Goal: Task Accomplishment & Management: Manage account settings

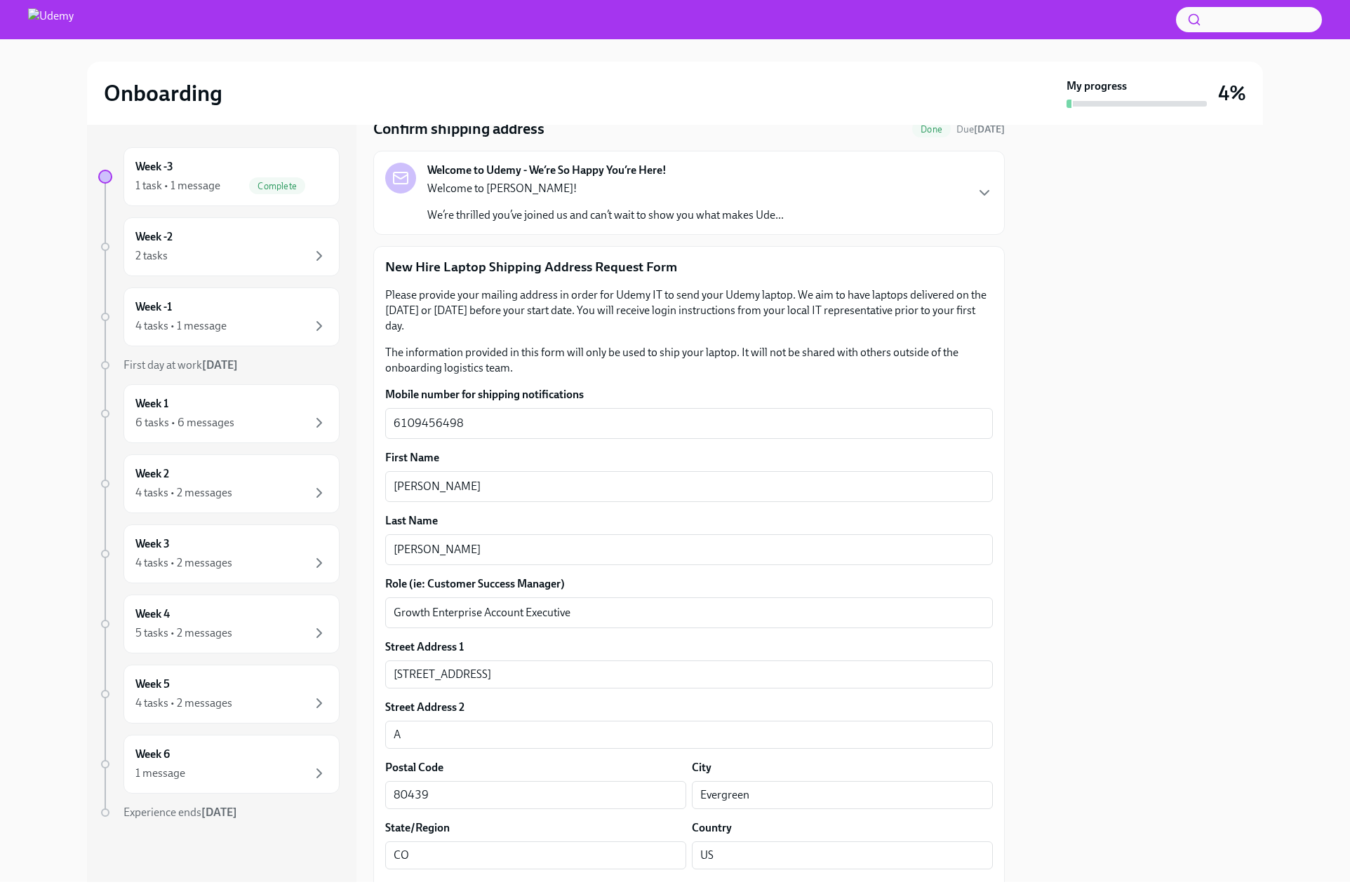
scroll to position [178, 0]
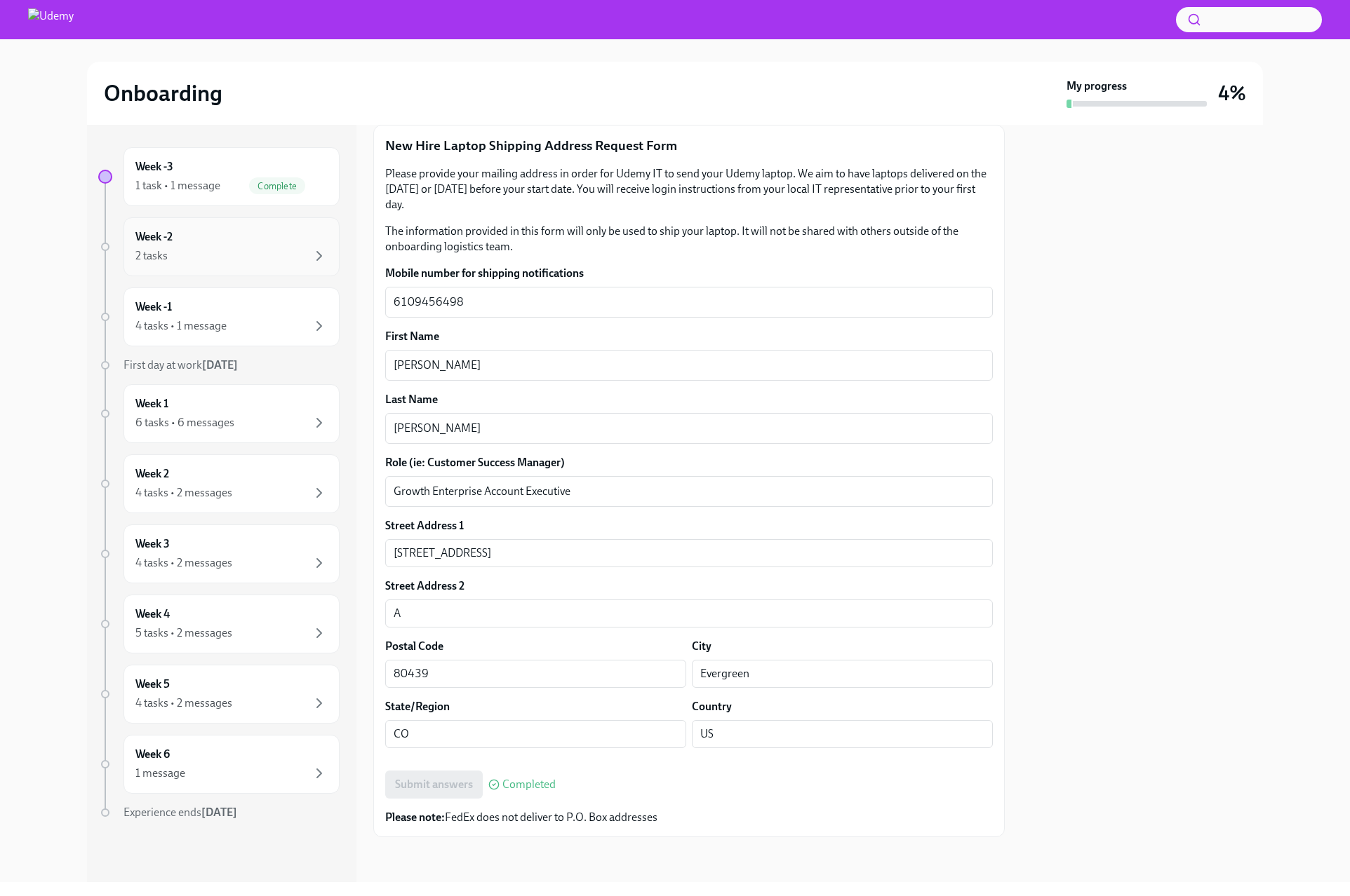
click at [275, 249] on div "2 tasks" at bounding box center [231, 256] width 192 height 17
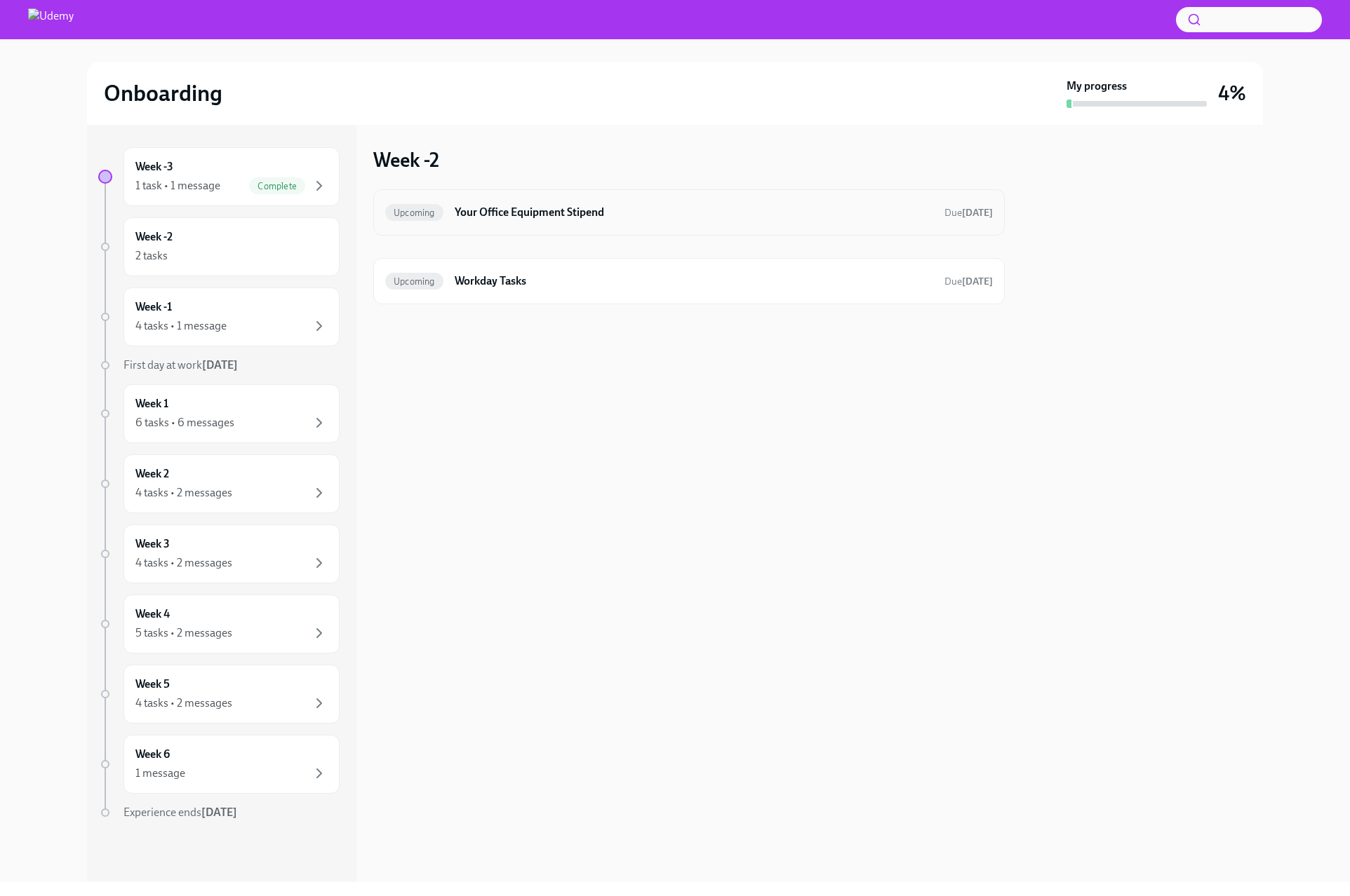
click at [479, 220] on h6 "Your Office Equipment Stipend" at bounding box center [694, 212] width 479 height 16
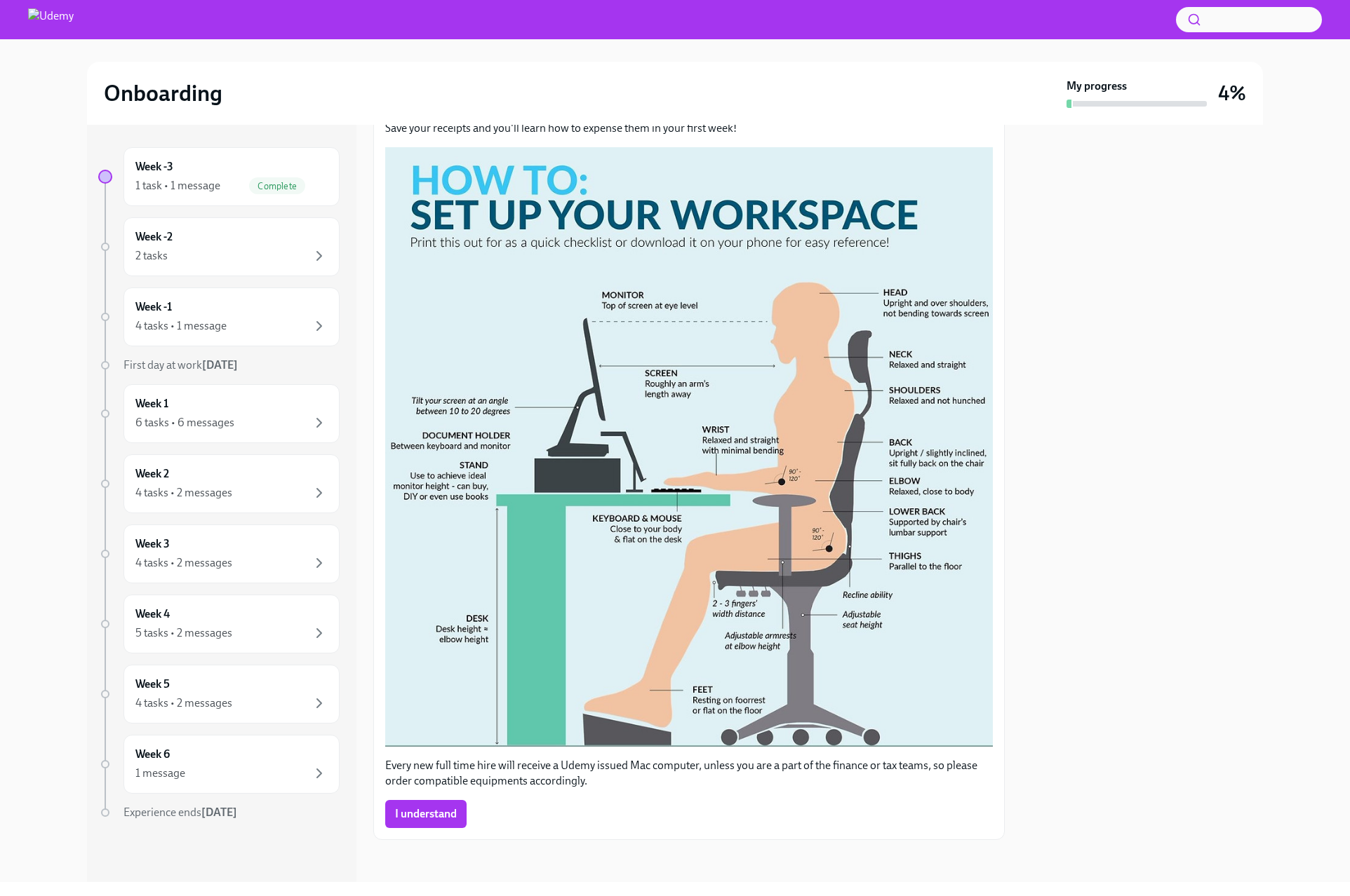
scroll to position [215, 0]
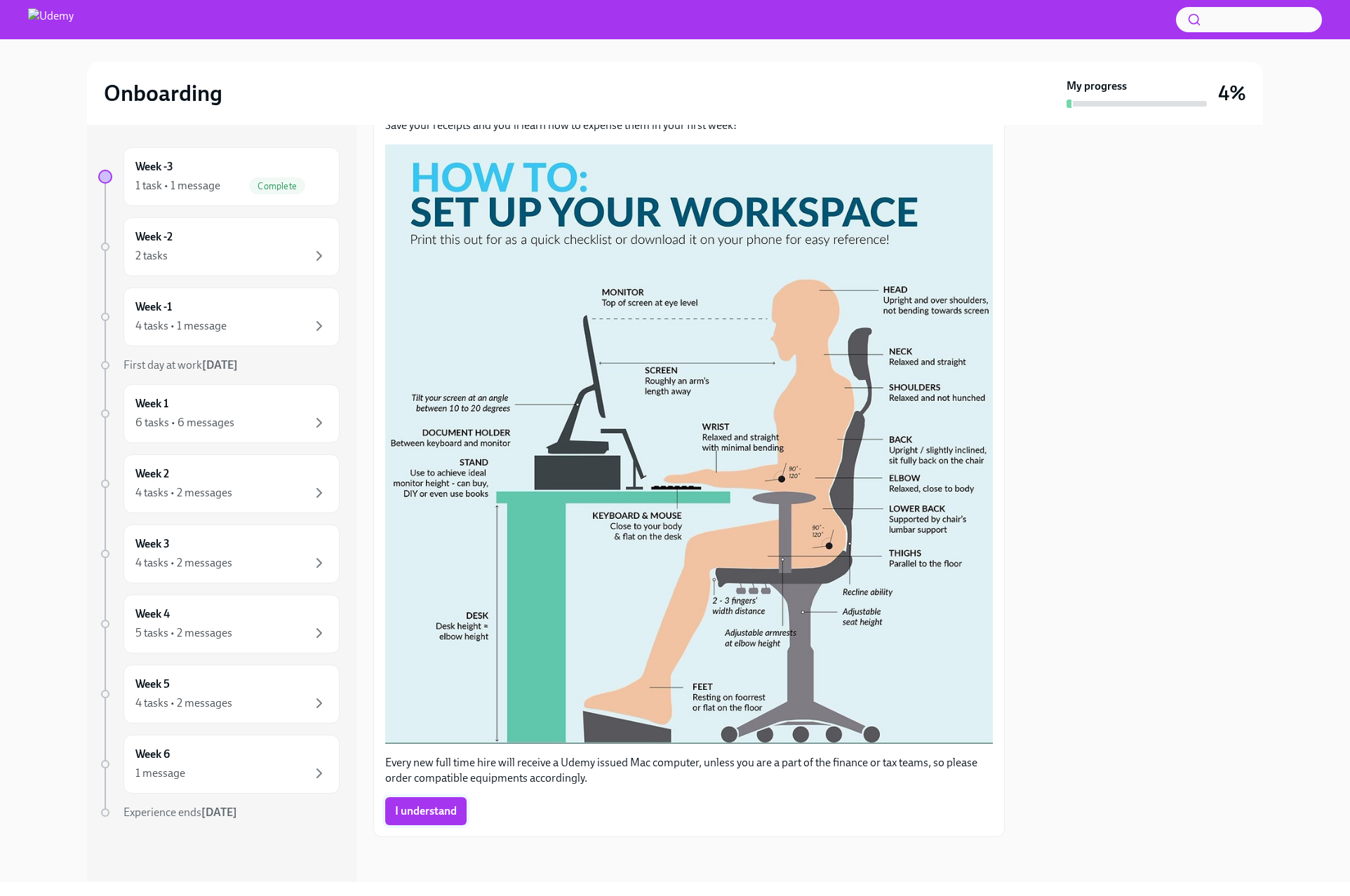
click at [433, 812] on span "I understand" at bounding box center [426, 811] width 62 height 14
click at [260, 260] on div "2 tasks" at bounding box center [231, 256] width 192 height 17
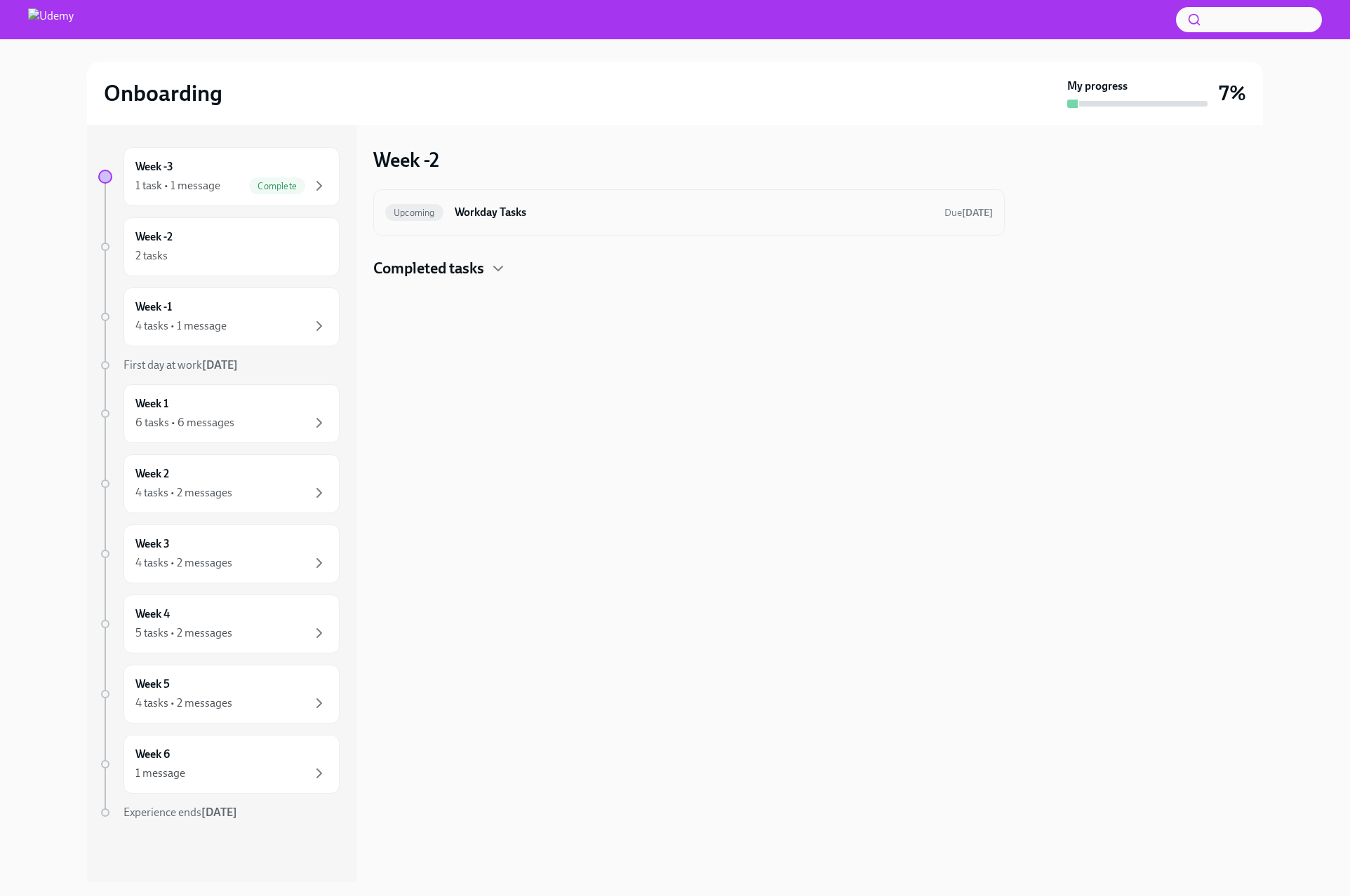
click at [479, 211] on h6 "Workday Tasks" at bounding box center [694, 212] width 479 height 16
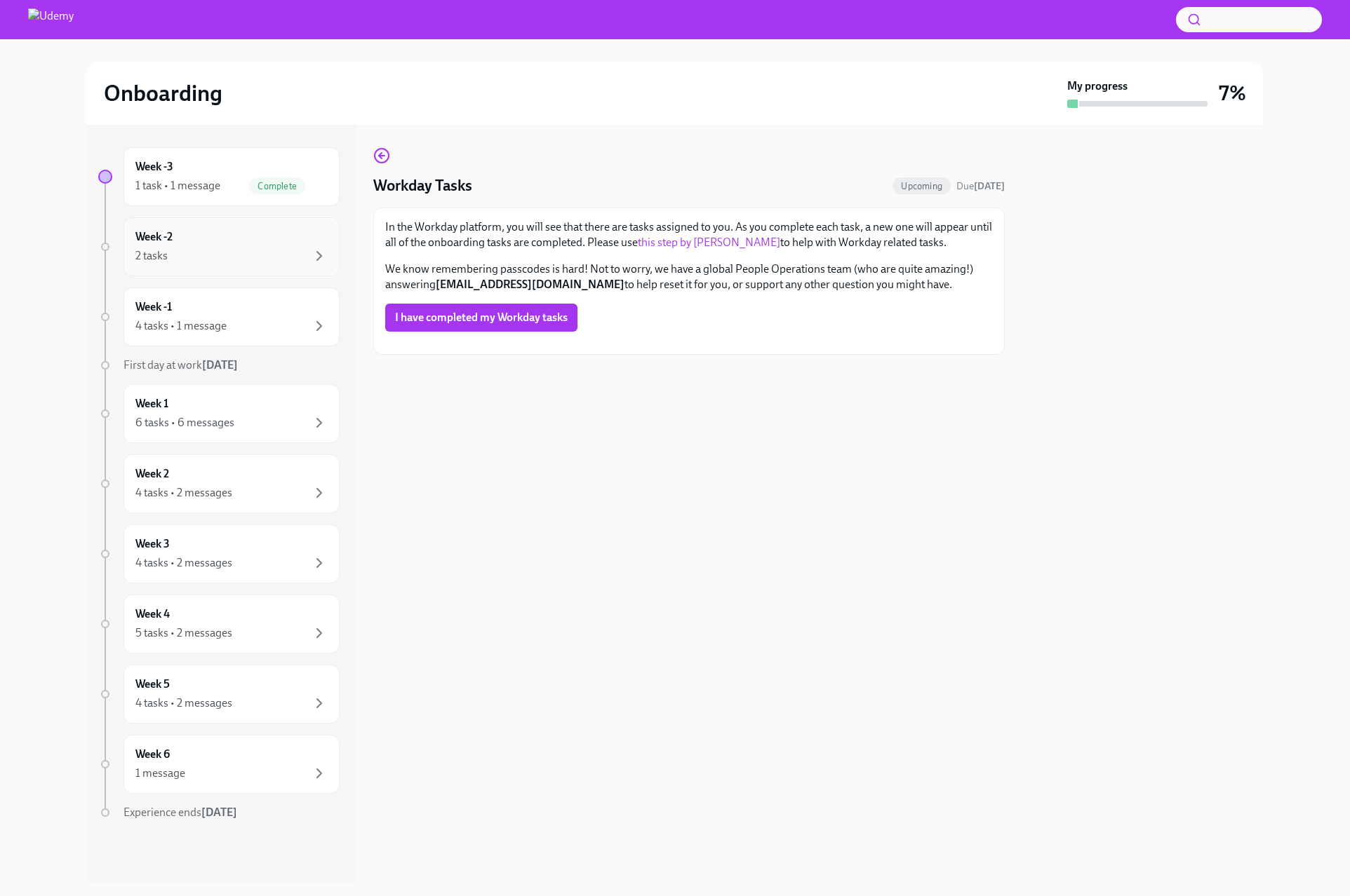
click at [248, 250] on div "2 tasks" at bounding box center [231, 256] width 192 height 17
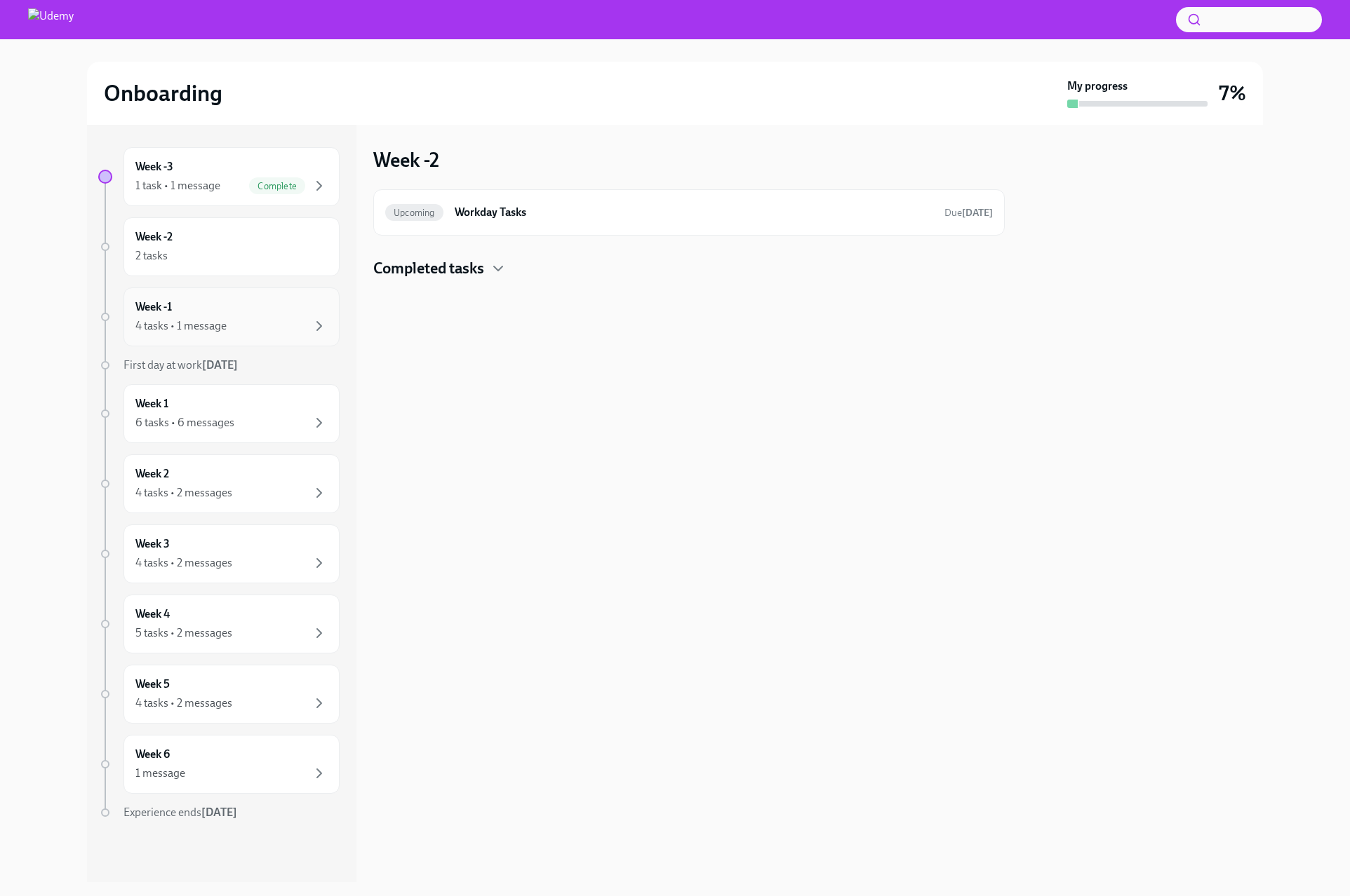
click at [248, 305] on div "Week -1 4 tasks • 1 message" at bounding box center [231, 317] width 192 height 35
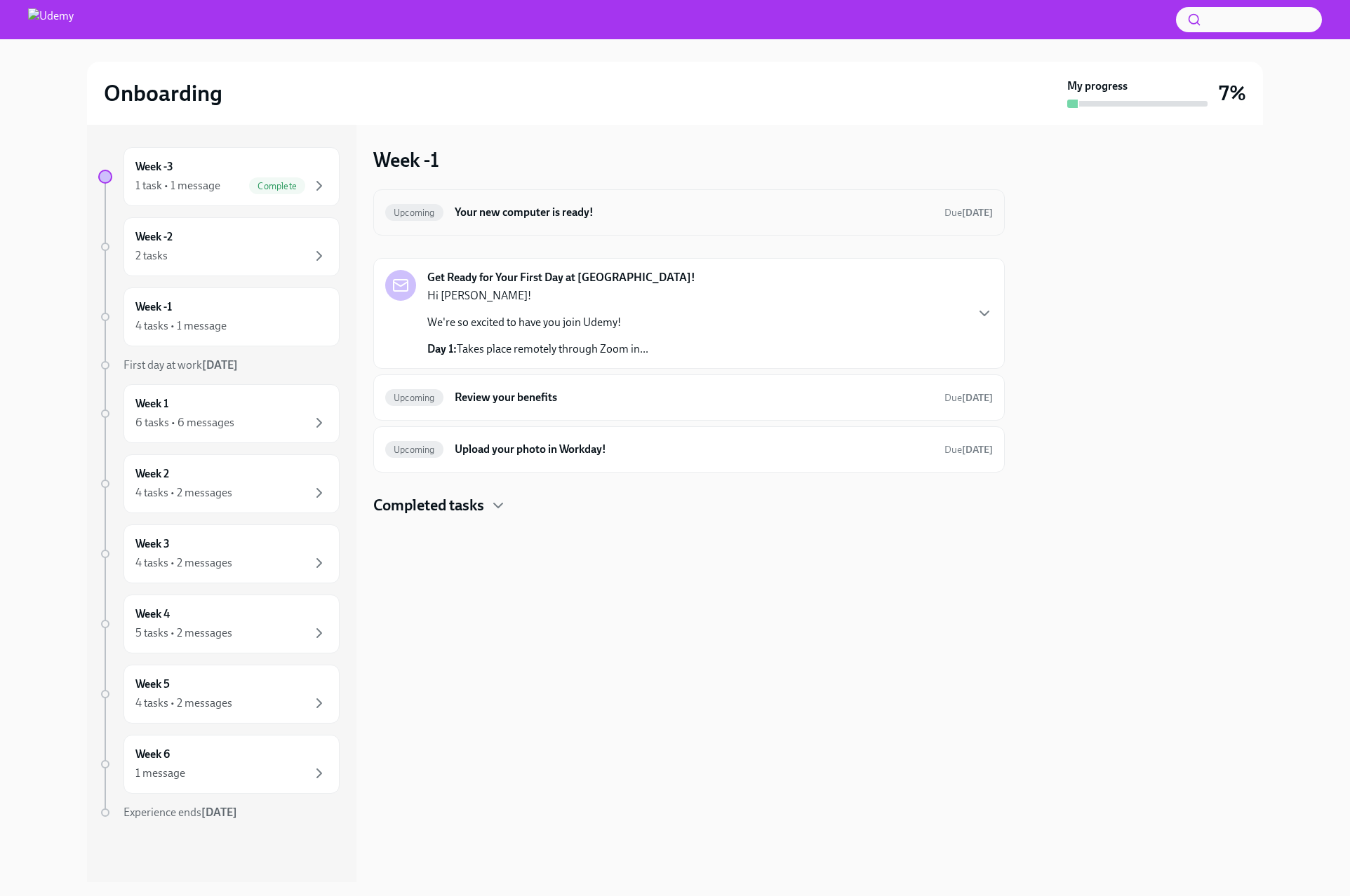
click at [482, 217] on h6 "Your new computer is ready!" at bounding box center [694, 212] width 479 height 16
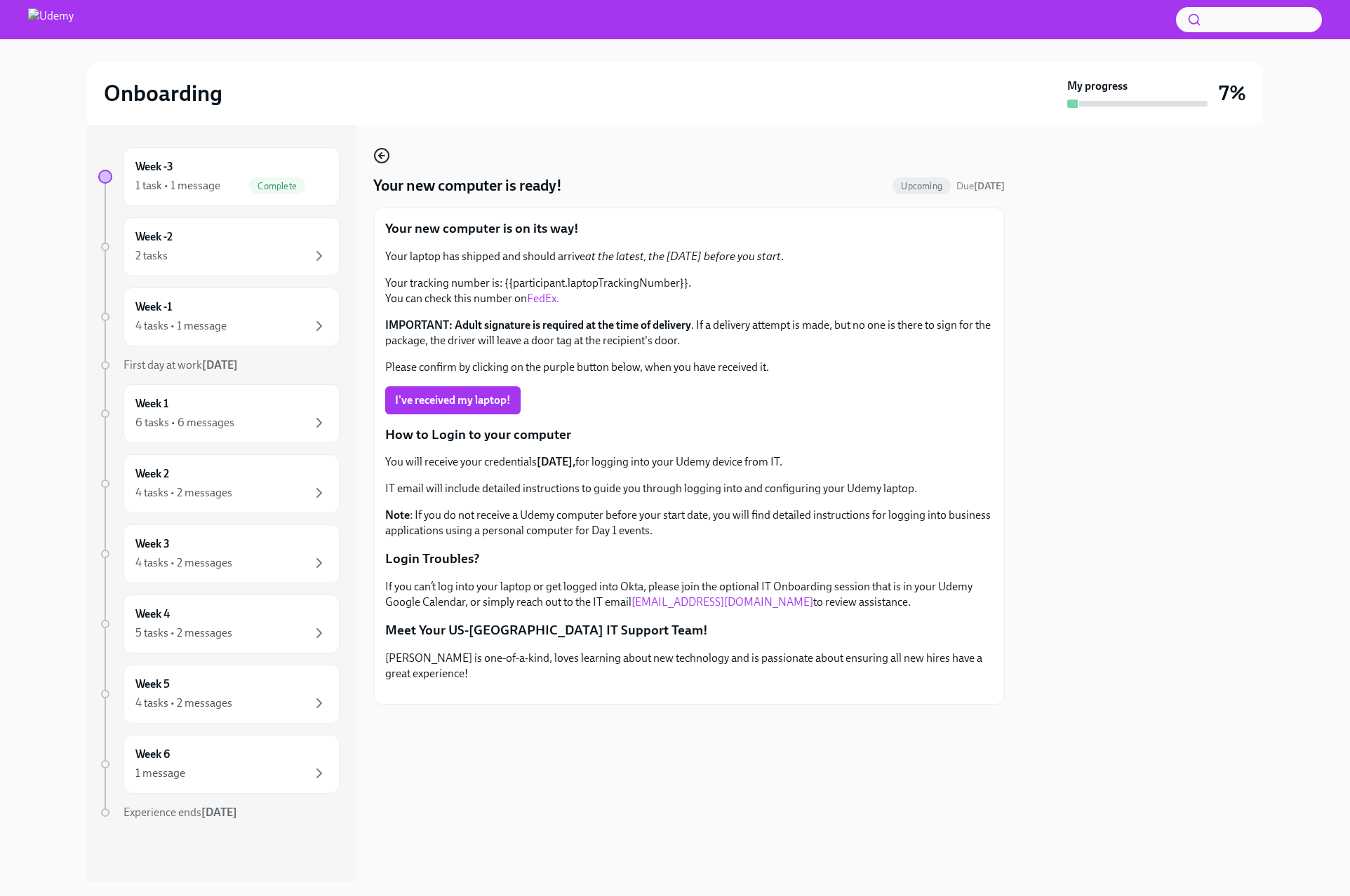
click at [379, 156] on icon "button" at bounding box center [380, 155] width 3 height 5
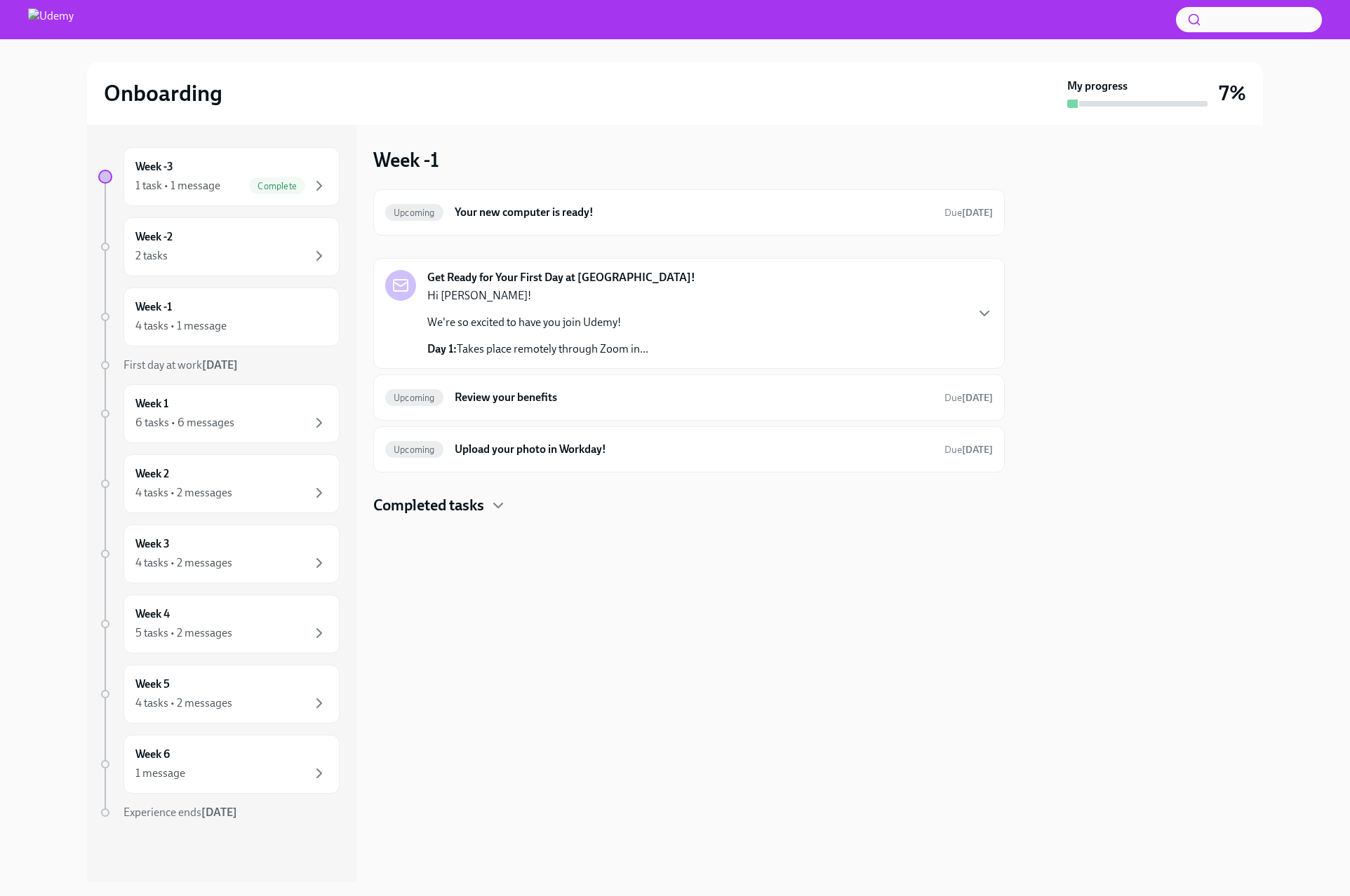
click at [482, 343] on p "Day 1: Takes place remotely through Zoom in..." at bounding box center [538, 349] width 221 height 16
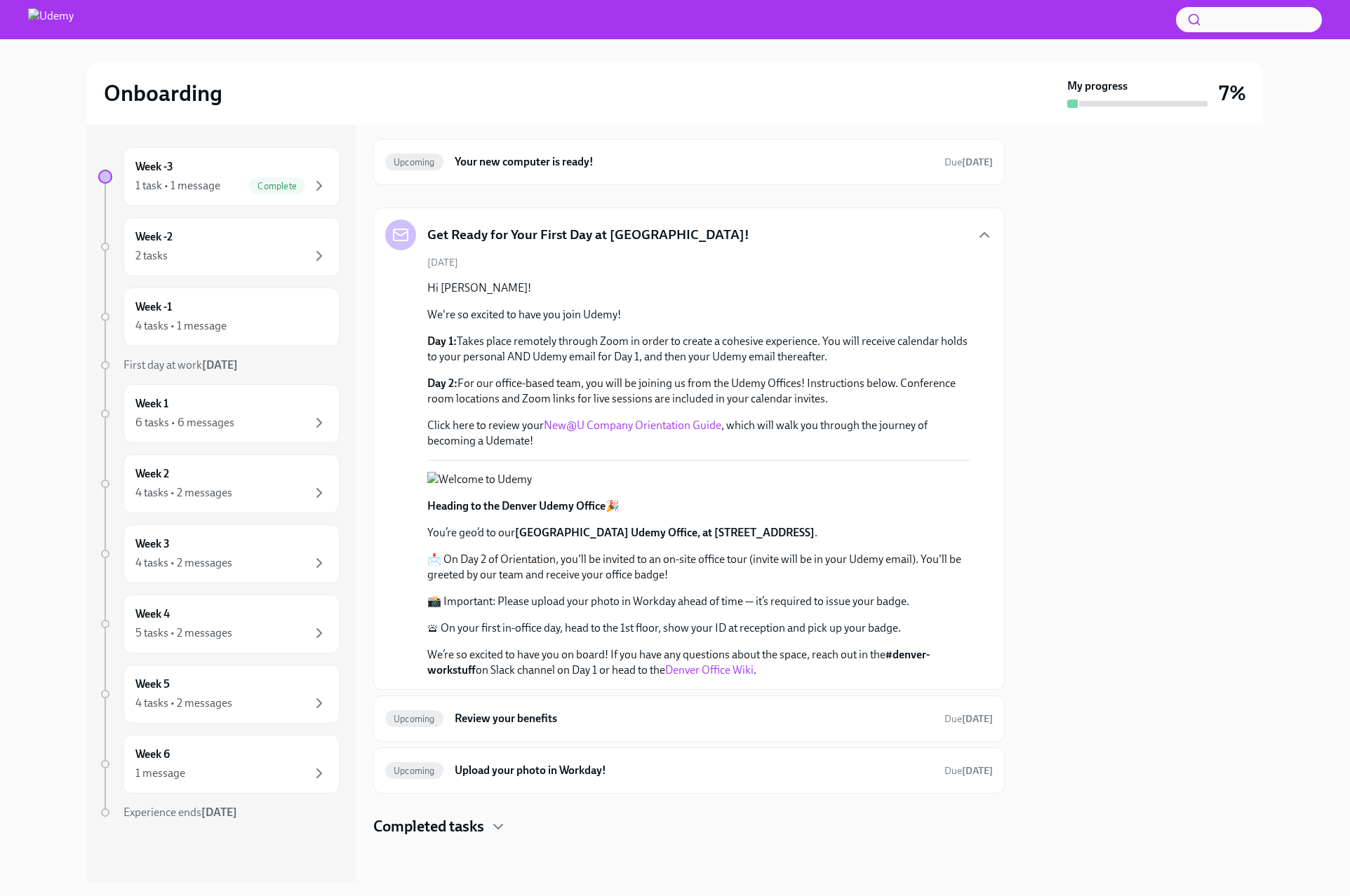
scroll to position [264, 0]
click at [509, 716] on h6 "Review your benefits" at bounding box center [694, 718] width 479 height 16
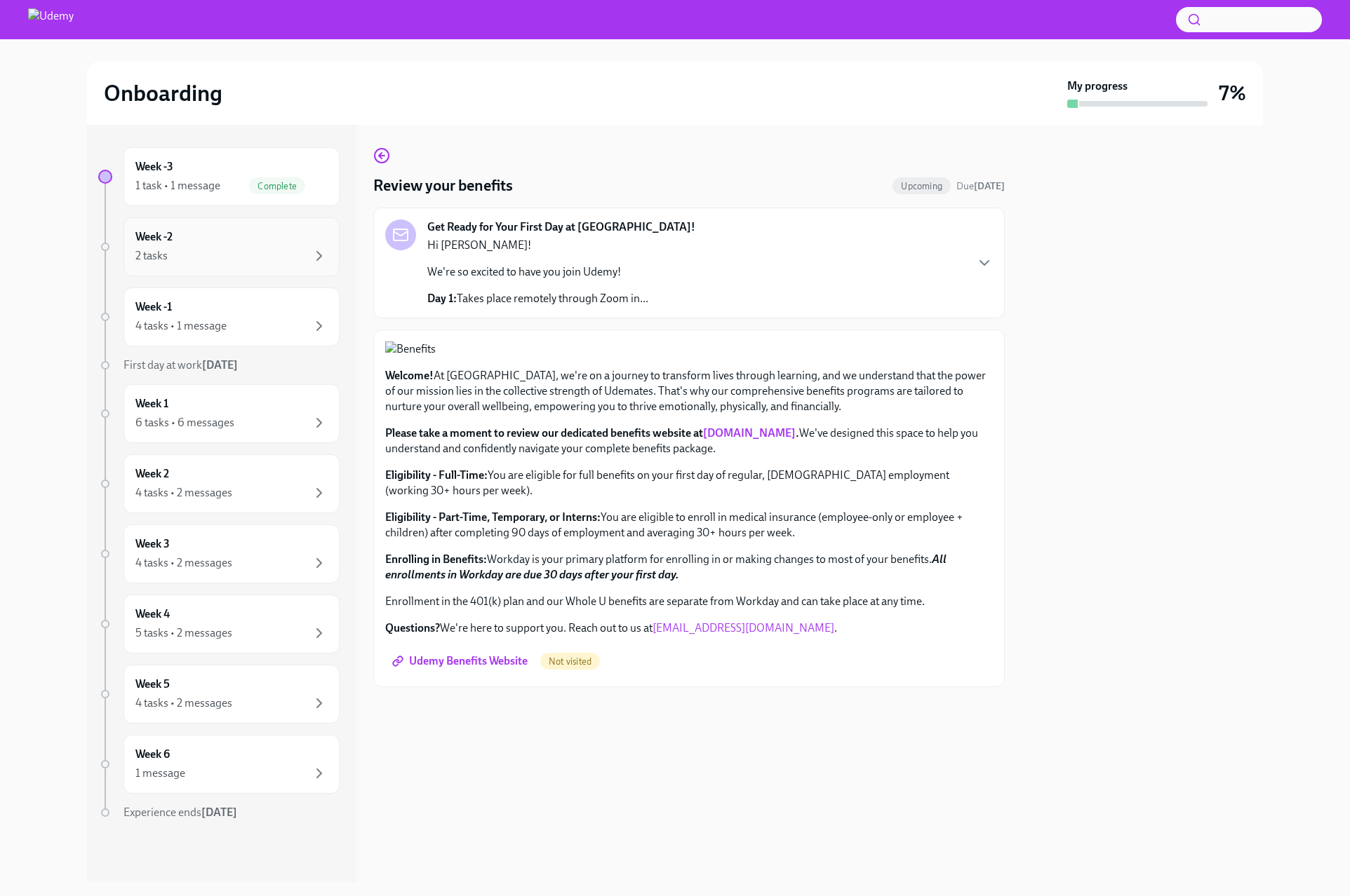
click at [268, 246] on div "Week -2 2 tasks" at bounding box center [231, 247] width 192 height 35
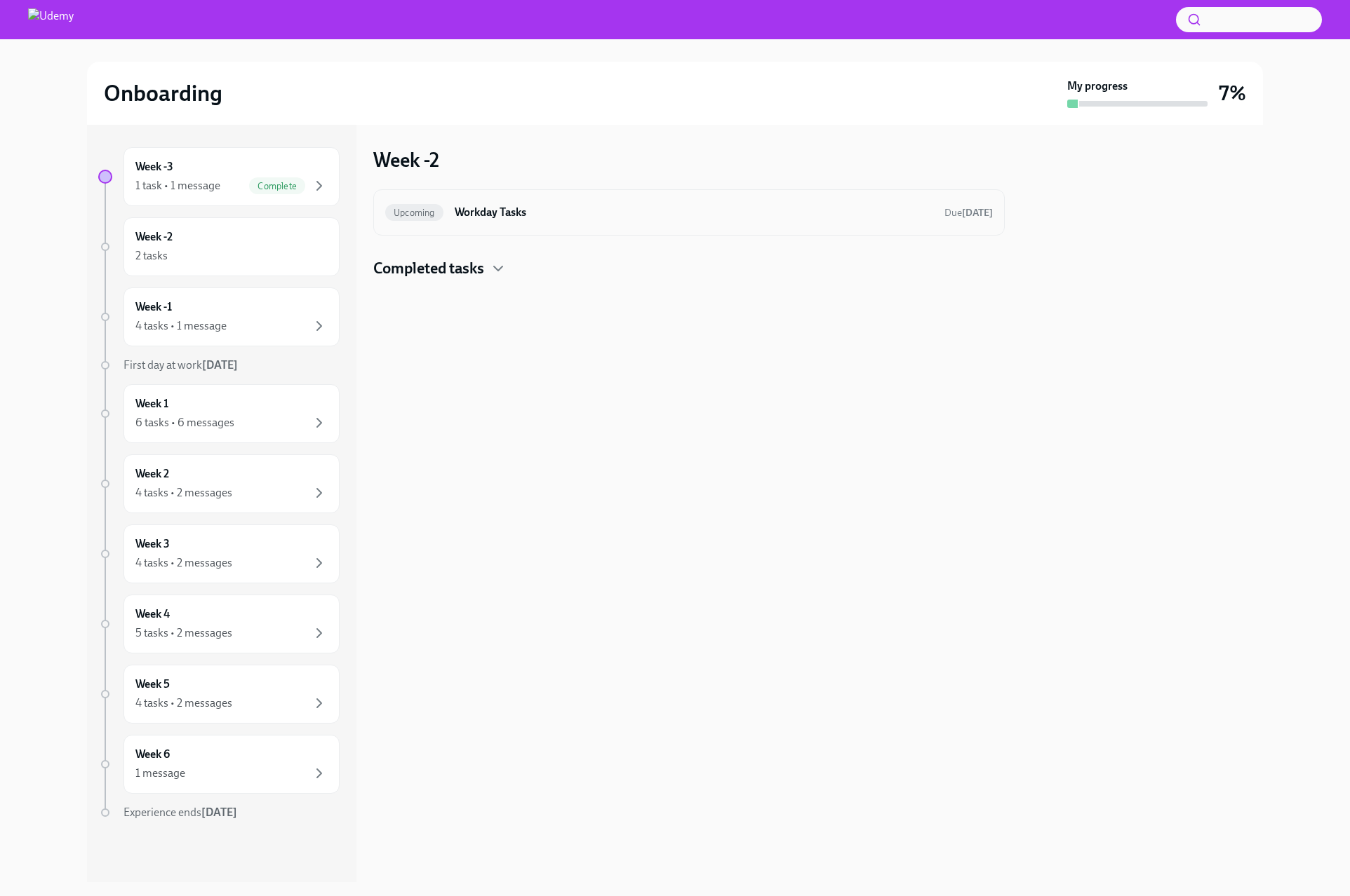
click at [497, 218] on h6 "Workday Tasks" at bounding box center [694, 212] width 479 height 16
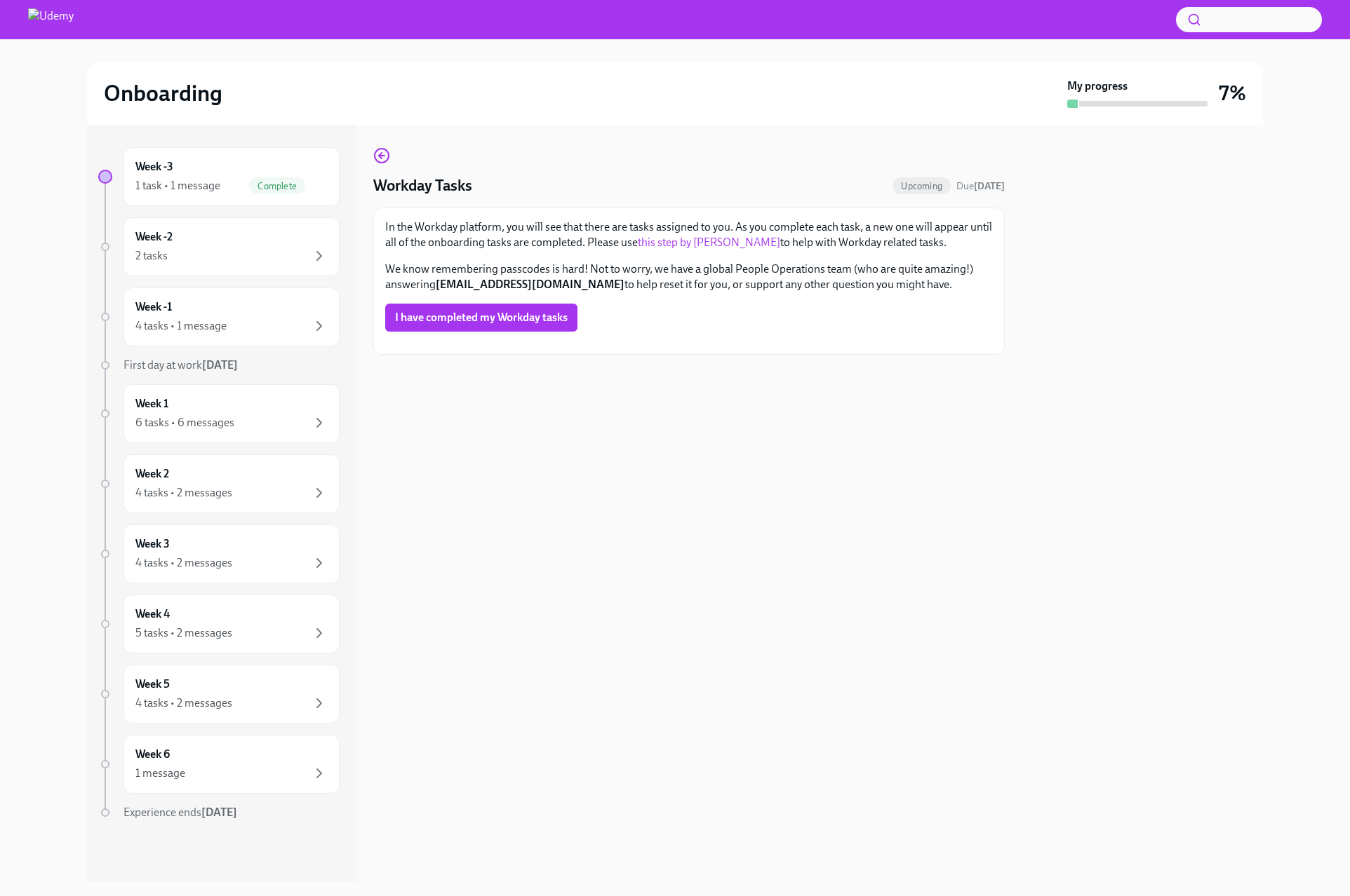
click at [698, 245] on link "this step by [PERSON_NAME]" at bounding box center [708, 242] width 142 height 14
click at [252, 303] on div "Week -1 4 tasks • 1 message" at bounding box center [231, 317] width 192 height 35
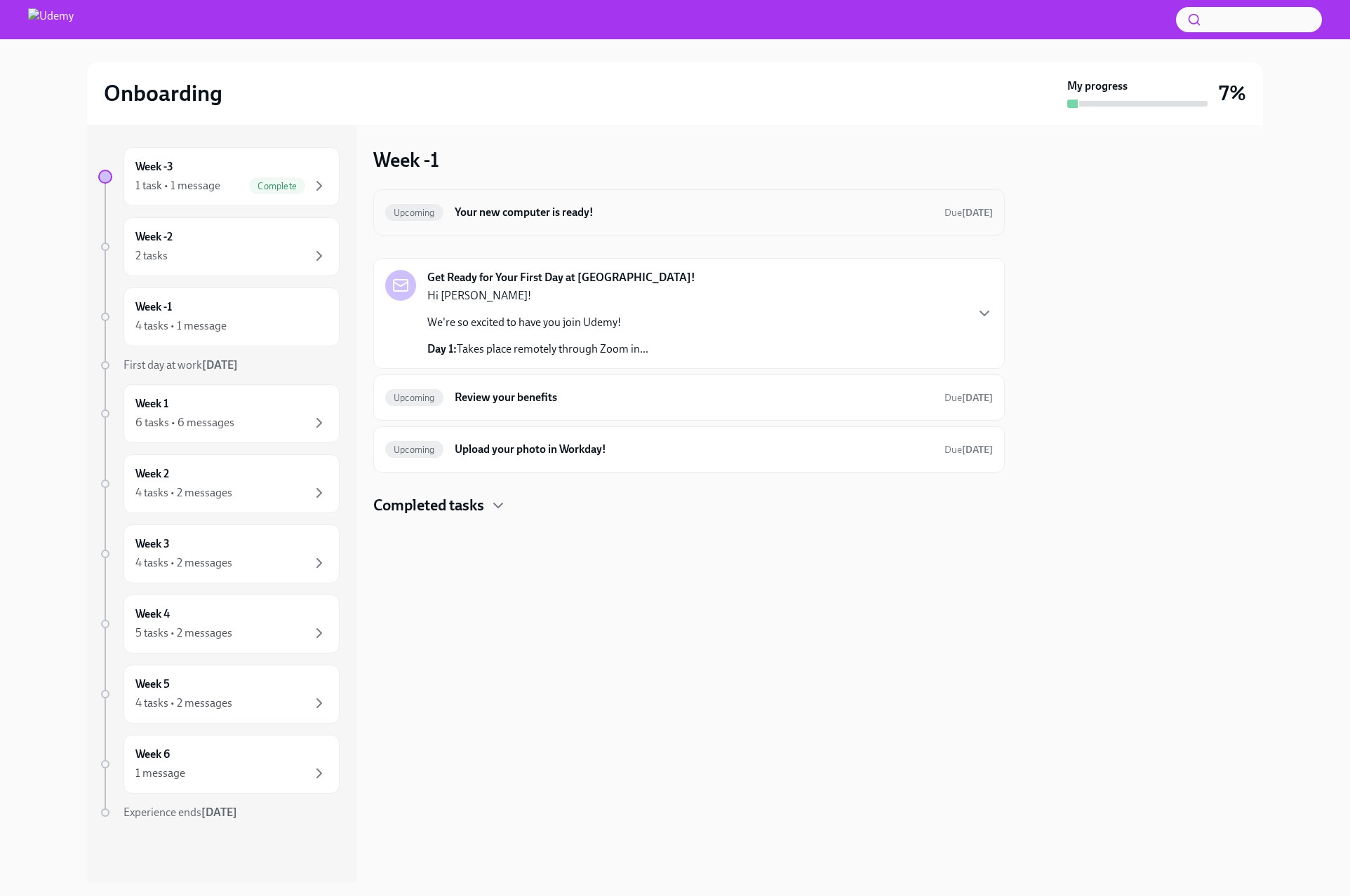
click at [479, 223] on div "Upcoming Your new computer is ready! Due [DATE]" at bounding box center [689, 213] width 631 height 47
click at [485, 215] on h6 "Your new computer is ready!" at bounding box center [694, 212] width 479 height 16
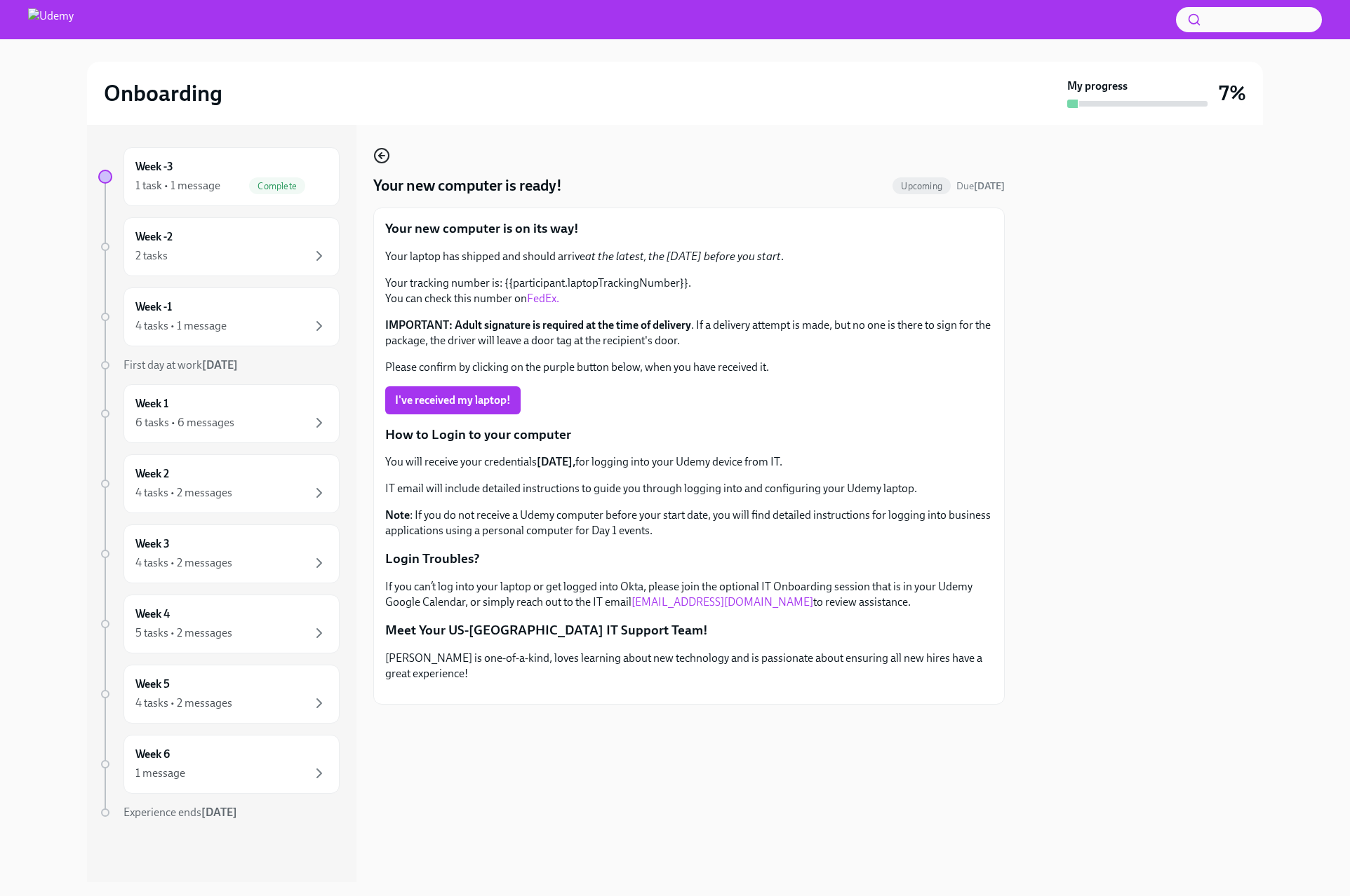
click at [382, 157] on icon "button" at bounding box center [382, 156] width 17 height 17
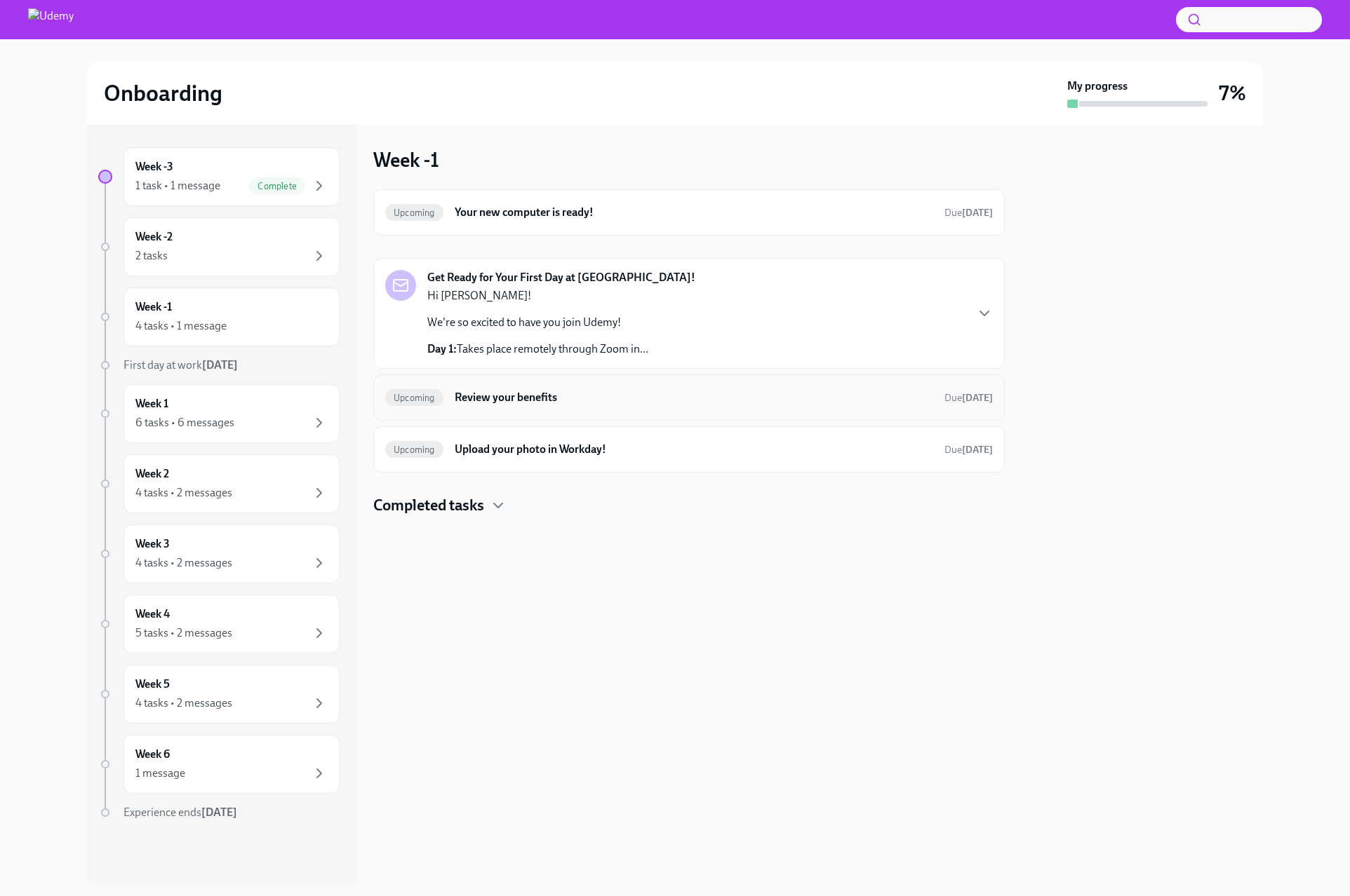
click at [482, 409] on div "Upcoming Review your benefits Due [DATE]" at bounding box center [689, 398] width 607 height 23
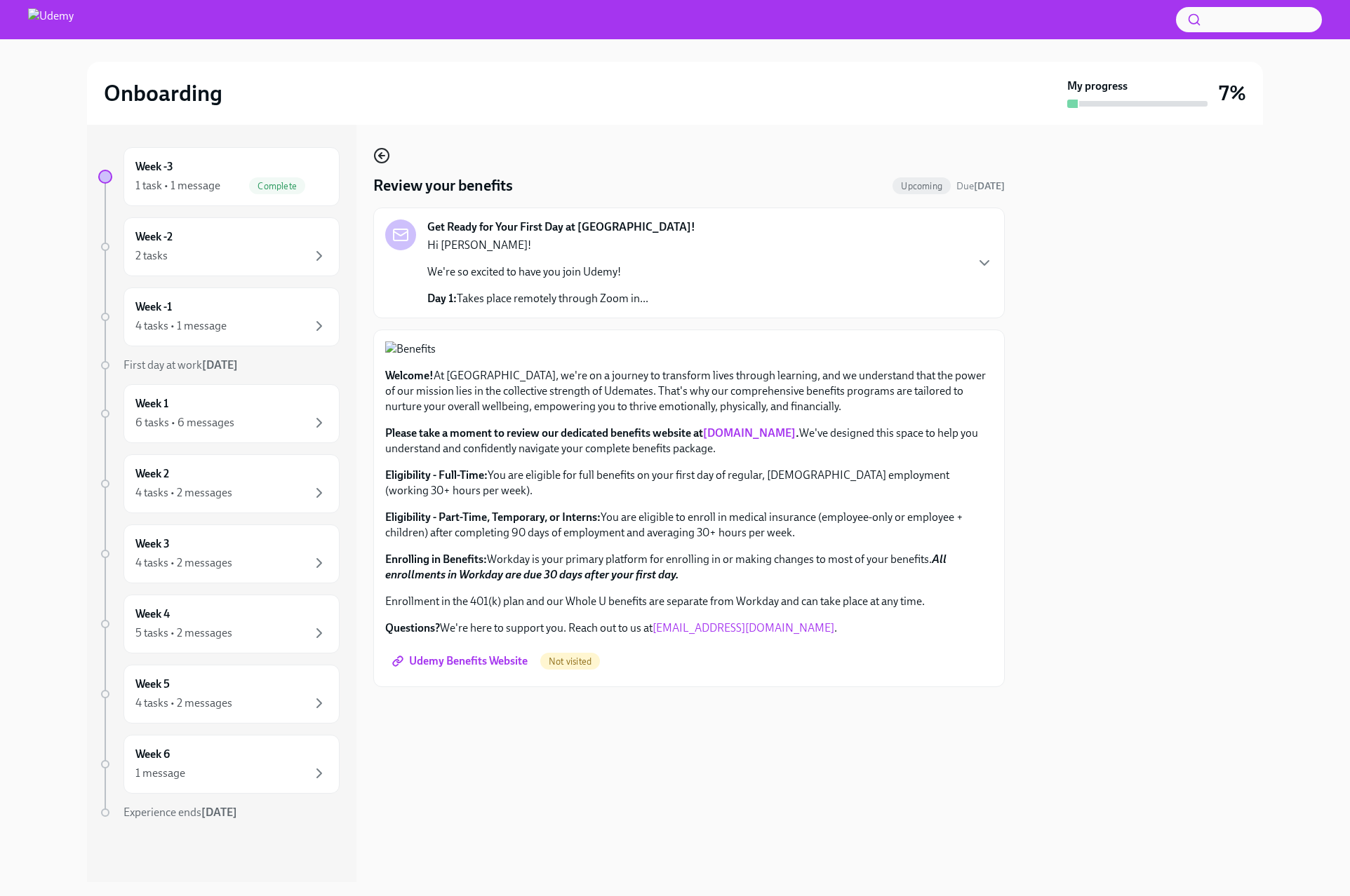
click at [383, 156] on icon "button" at bounding box center [382, 156] width 17 height 17
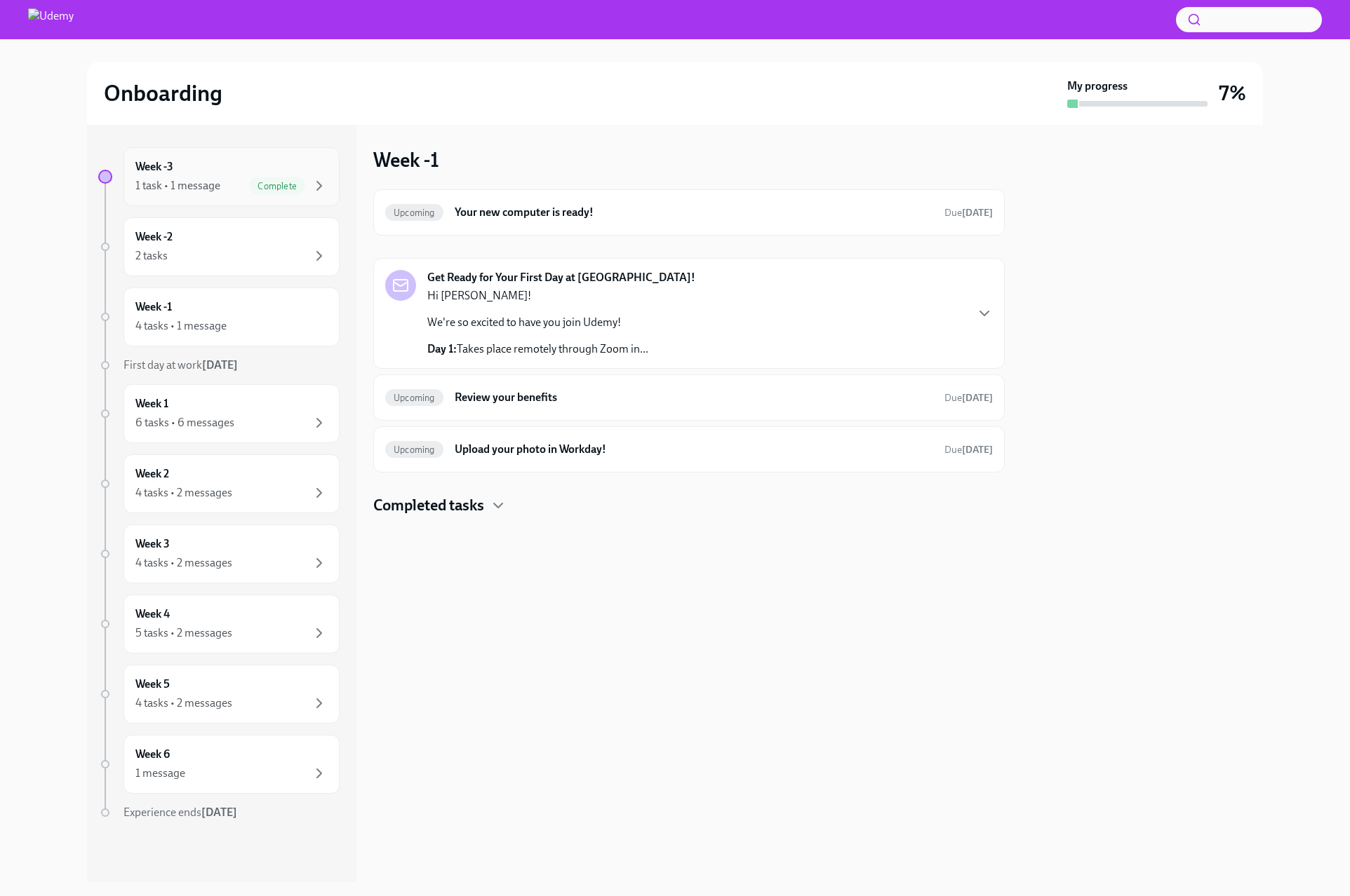
click at [184, 201] on div "Week -3 1 task • 1 message Complete" at bounding box center [231, 177] width 216 height 59
